Goal: Task Accomplishment & Management: Complete application form

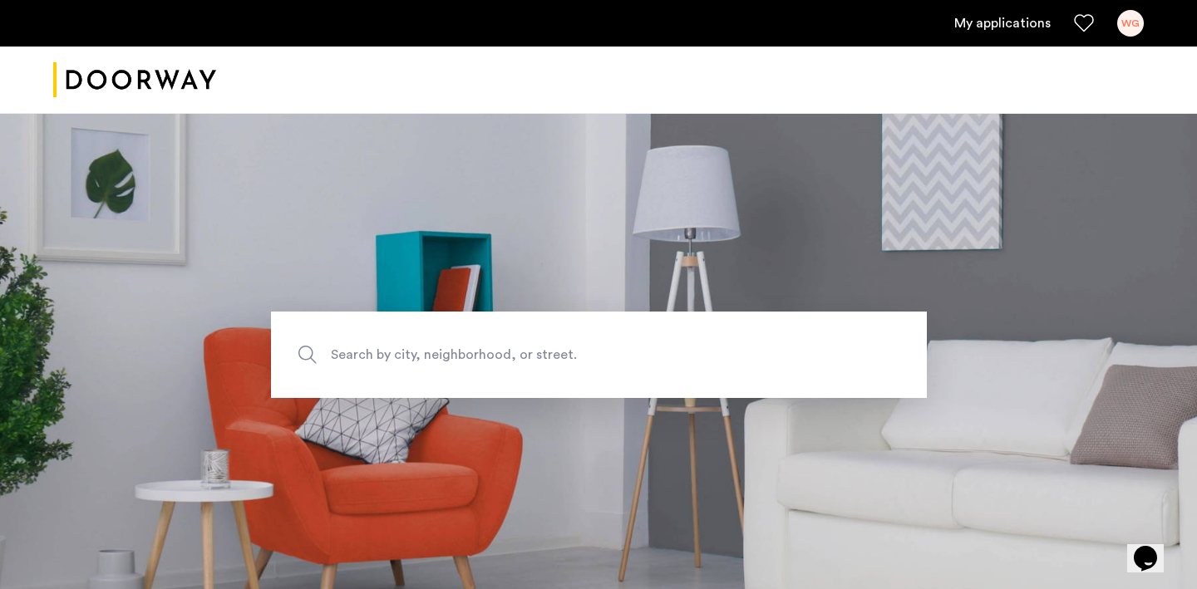
click at [1008, 16] on link "My applications" at bounding box center [1002, 23] width 96 height 20
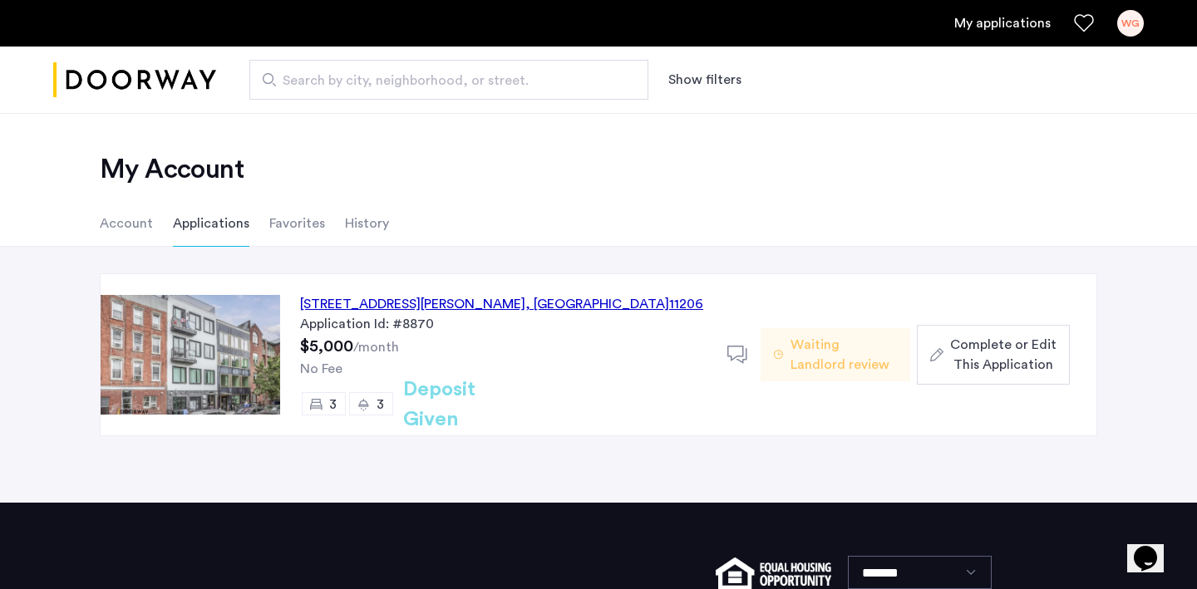
click at [510, 306] on div "187 Johnson Avenue, Unit 3B, Brooklyn , NY 11206" at bounding box center [501, 304] width 403 height 20
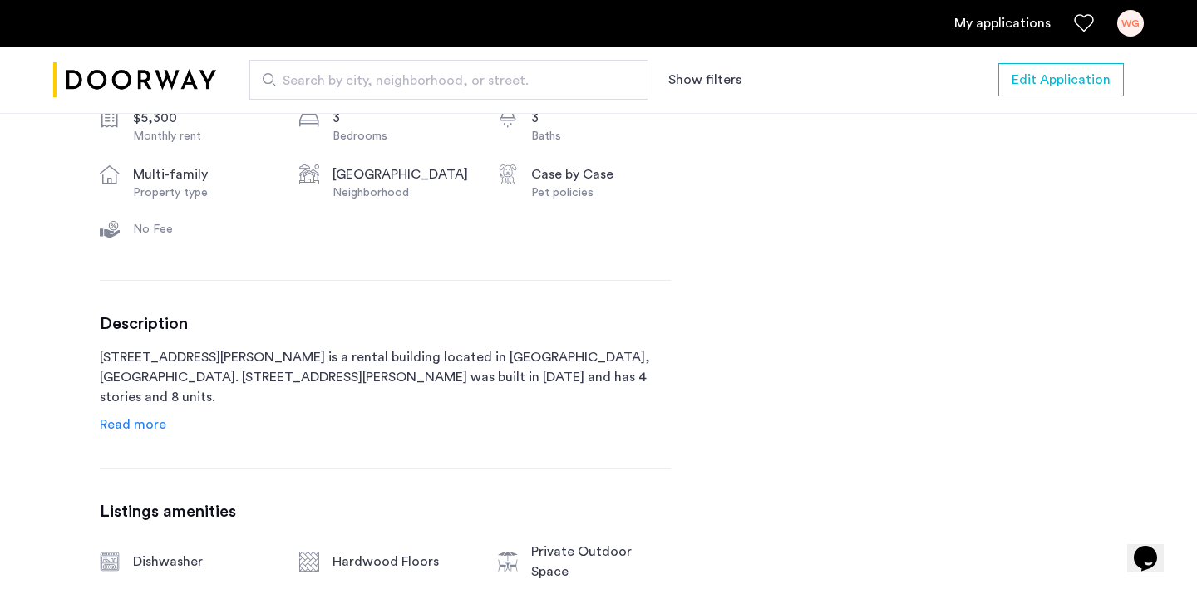
scroll to position [632, 0]
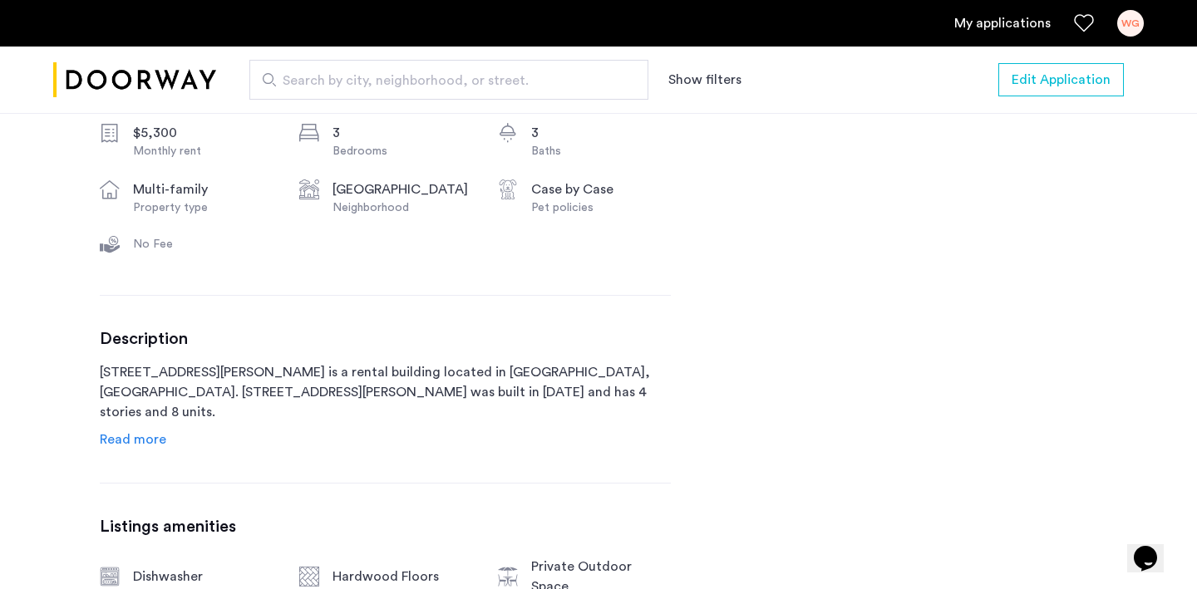
click at [150, 433] on span "Read more" at bounding box center [133, 439] width 66 height 13
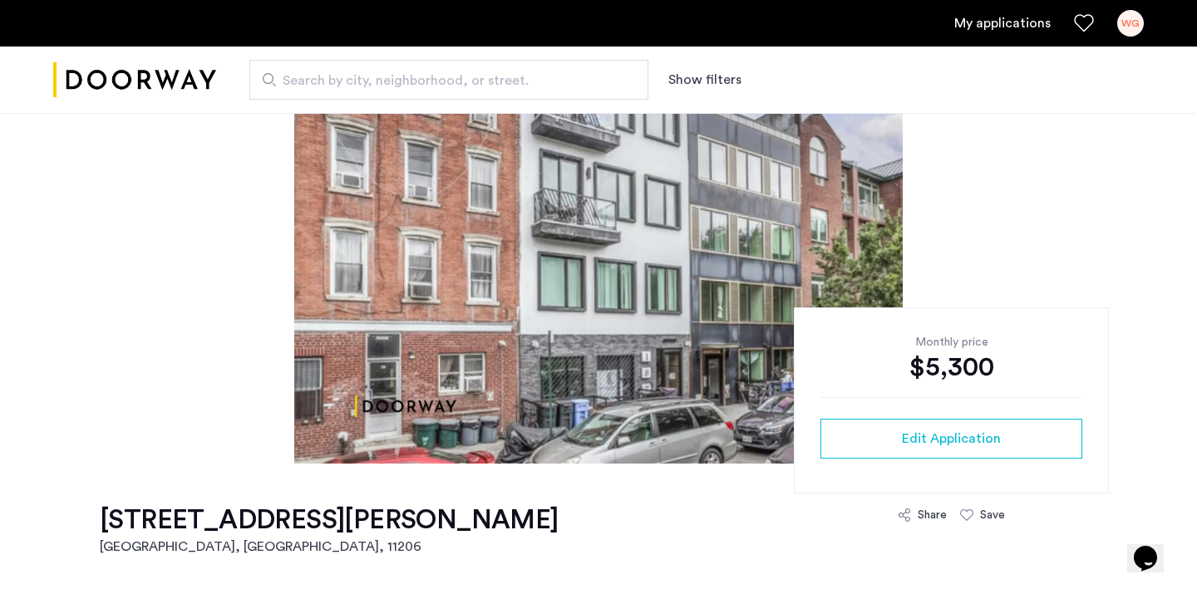
scroll to position [0, 0]
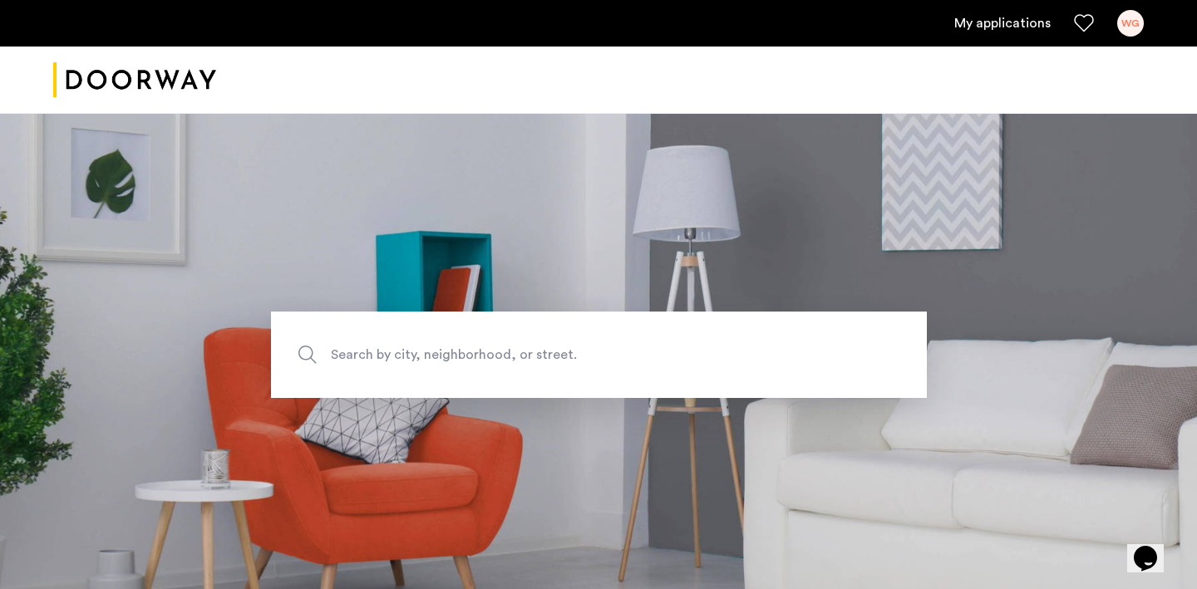
click at [994, 22] on link "My applications" at bounding box center [1002, 23] width 96 height 20
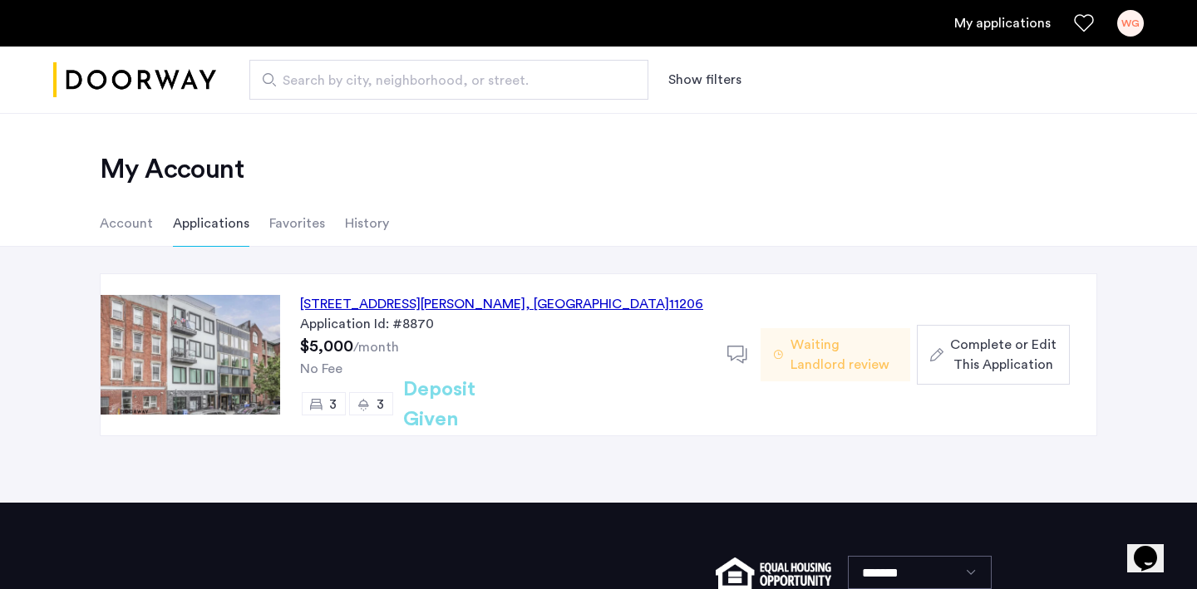
scroll to position [9, 0]
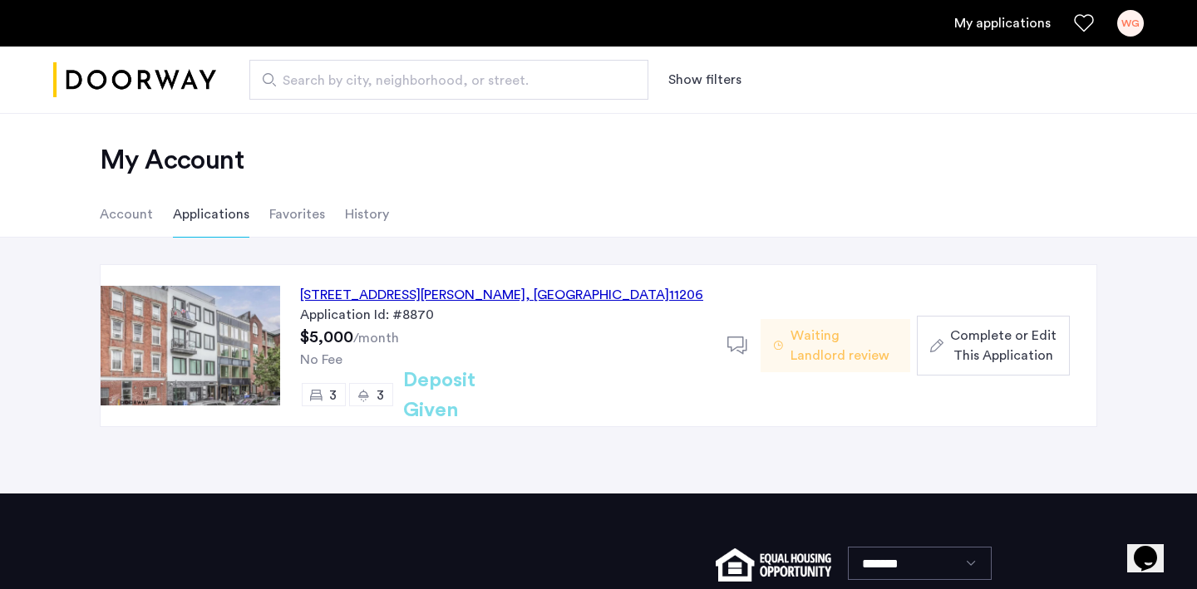
click at [971, 337] on span "Complete or Edit This Application" at bounding box center [1003, 346] width 106 height 40
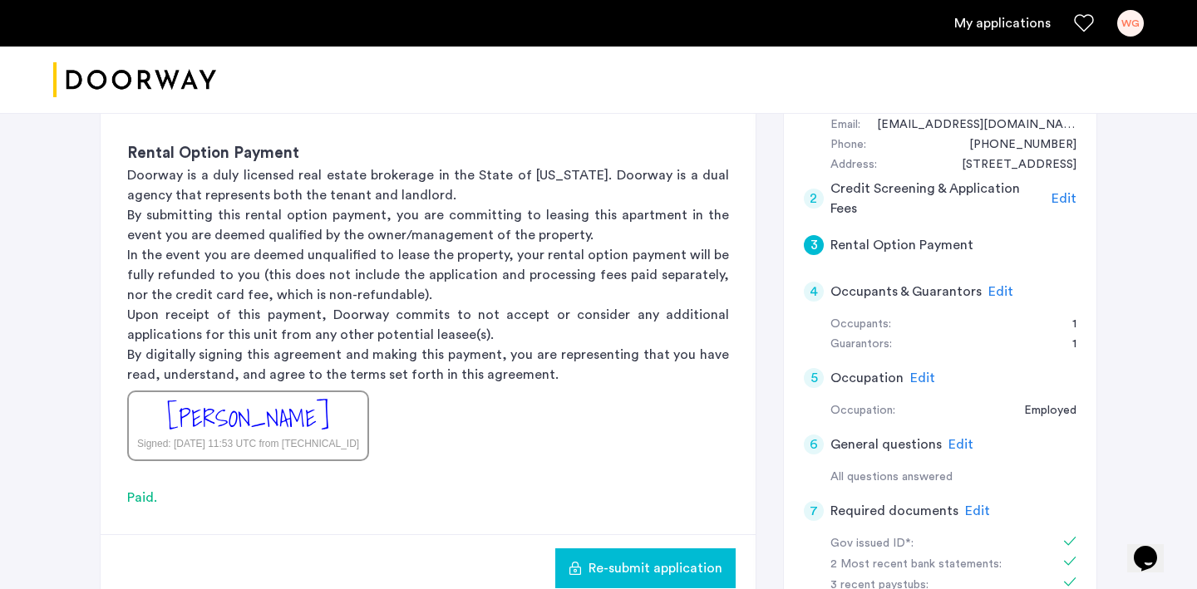
scroll to position [202, 0]
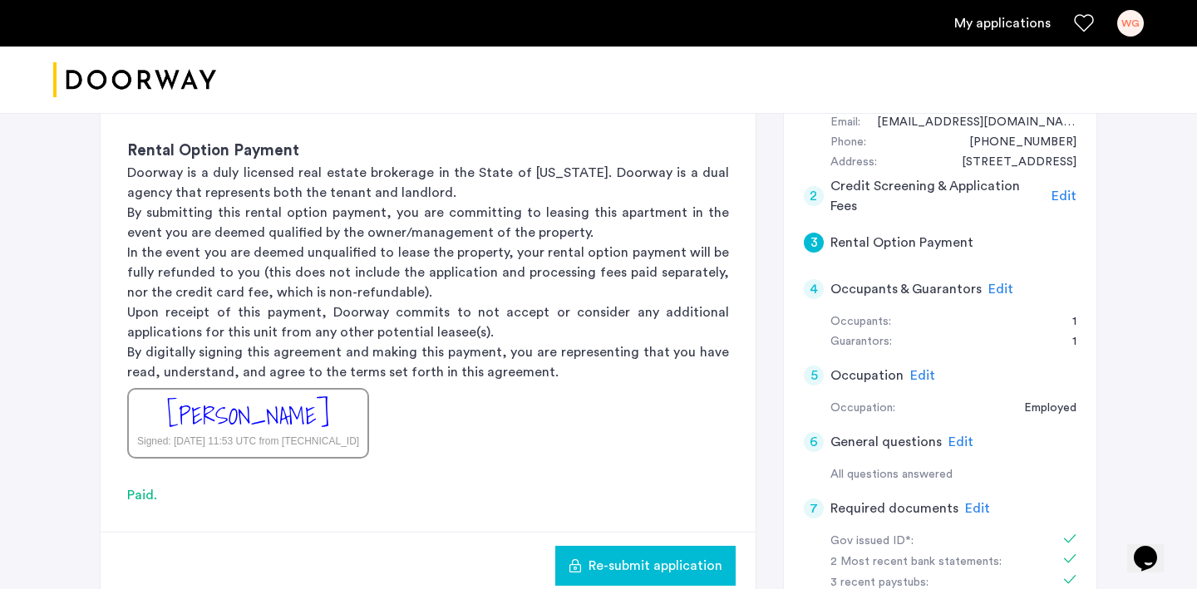
click at [997, 283] on span "Edit" at bounding box center [1000, 289] width 25 height 13
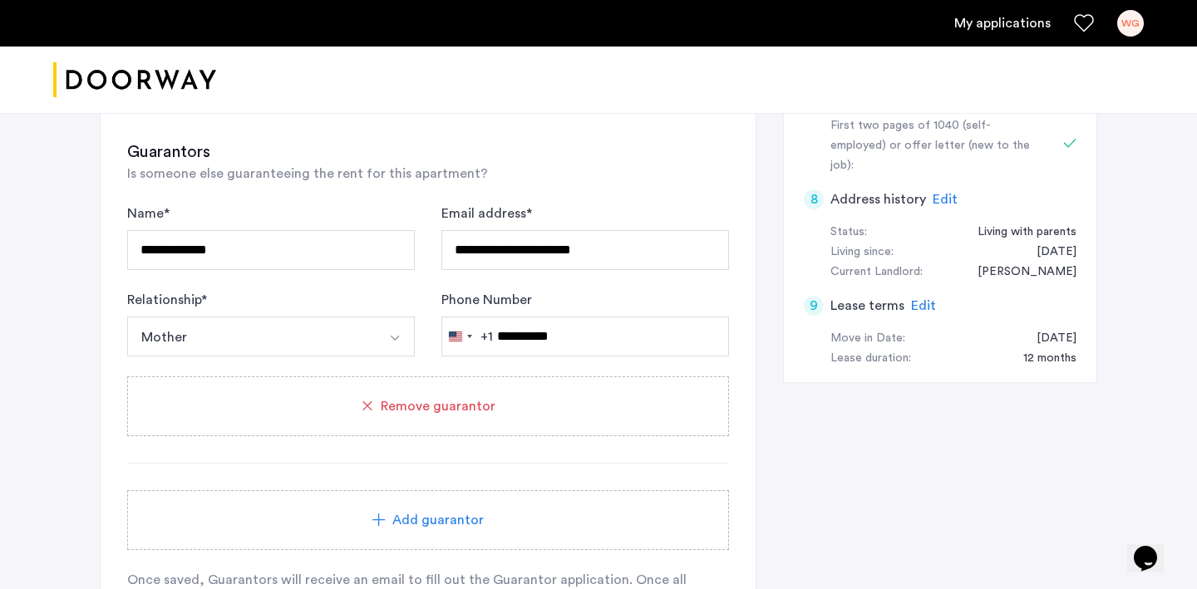
scroll to position [652, 0]
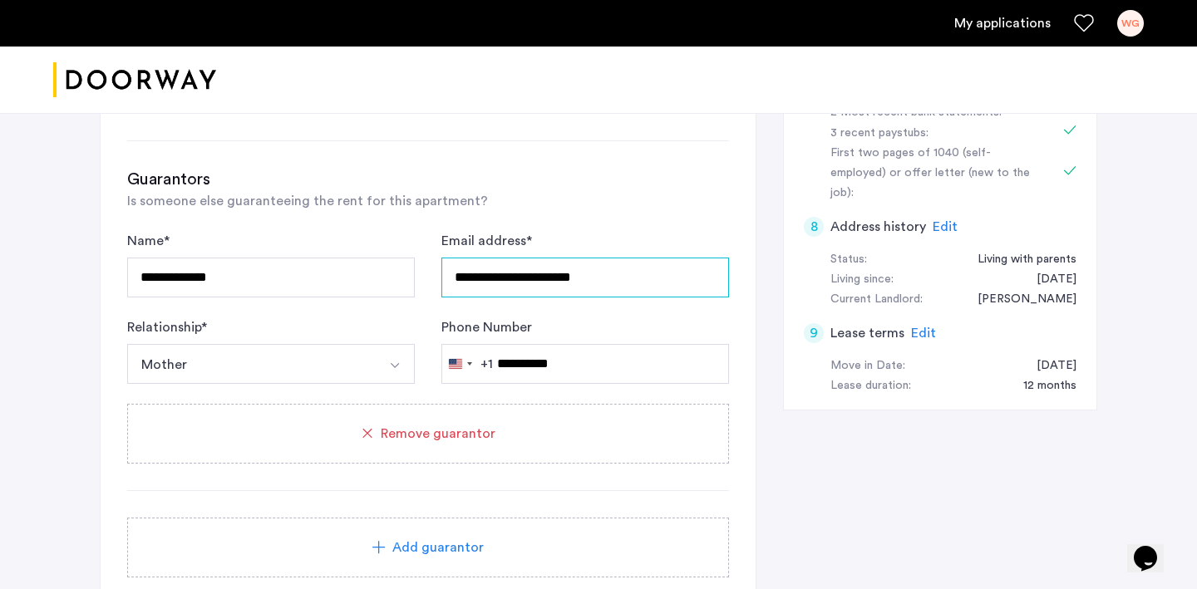
click at [516, 280] on input "**********" at bounding box center [585, 278] width 288 height 40
click at [749, 298] on div "**********" at bounding box center [428, 137] width 655 height 1107
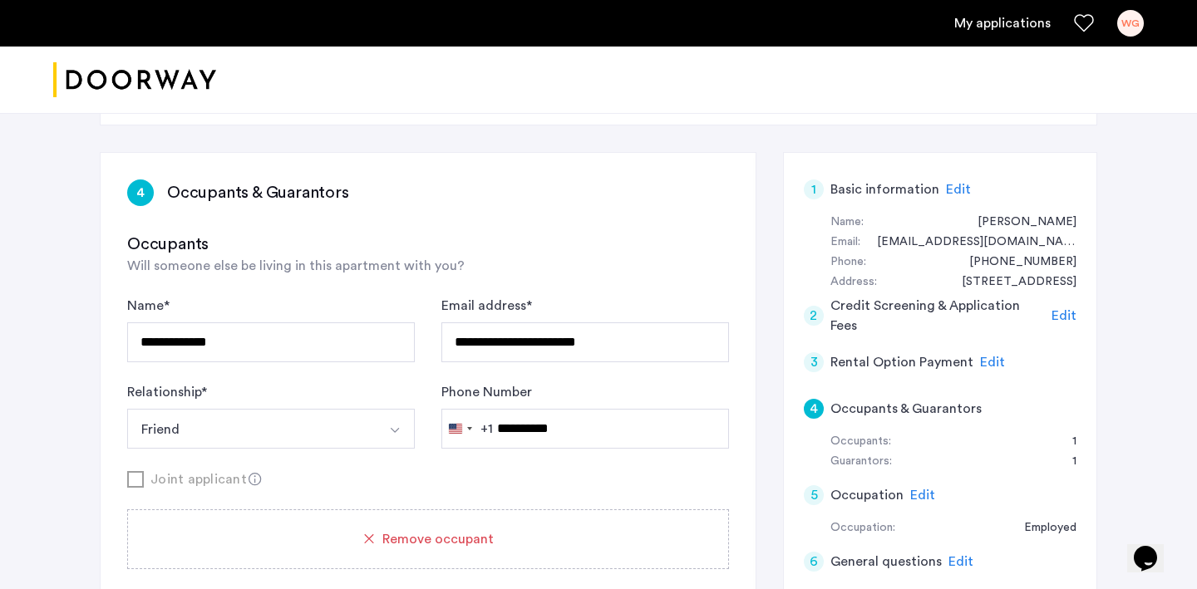
scroll to position [81, 0]
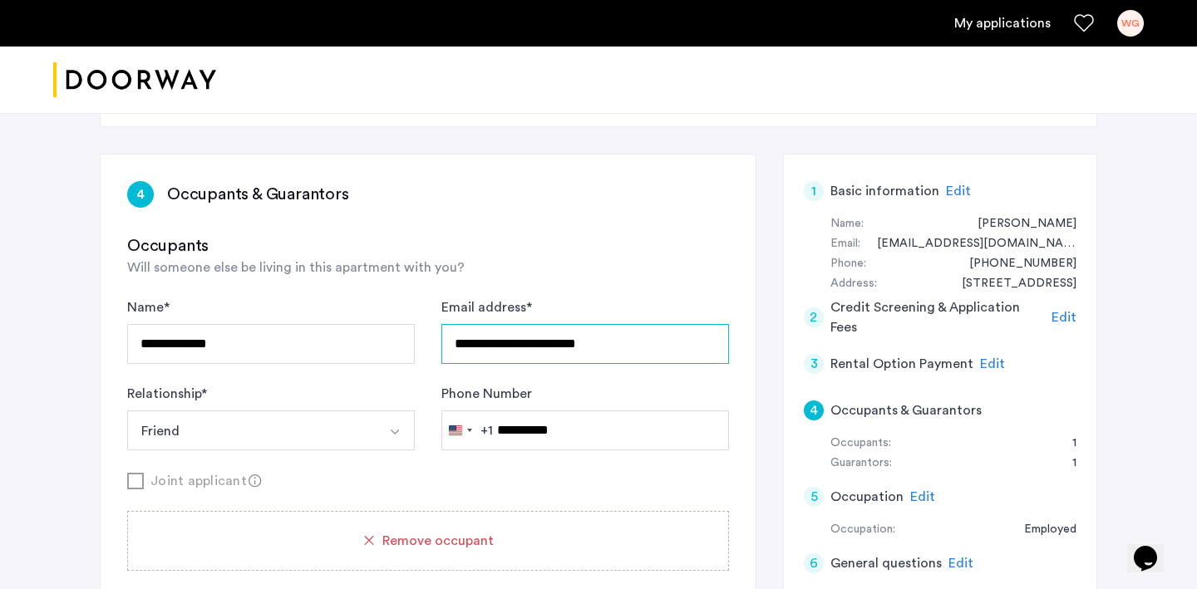
click at [589, 342] on input "**********" at bounding box center [585, 344] width 288 height 40
click at [630, 206] on div "4 Occupants & Guarantors" at bounding box center [428, 194] width 602 height 27
